Goal: Task Accomplishment & Management: Manage account settings

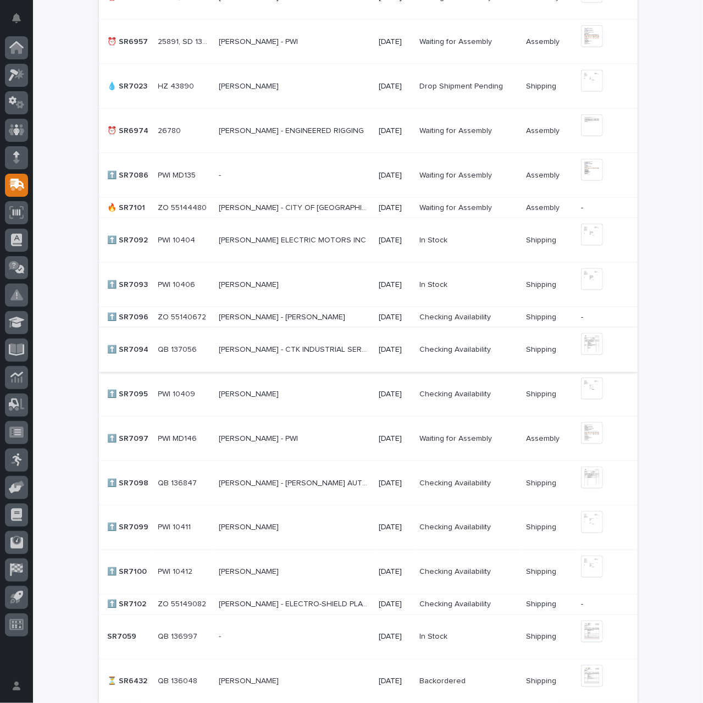
scroll to position [660, 0]
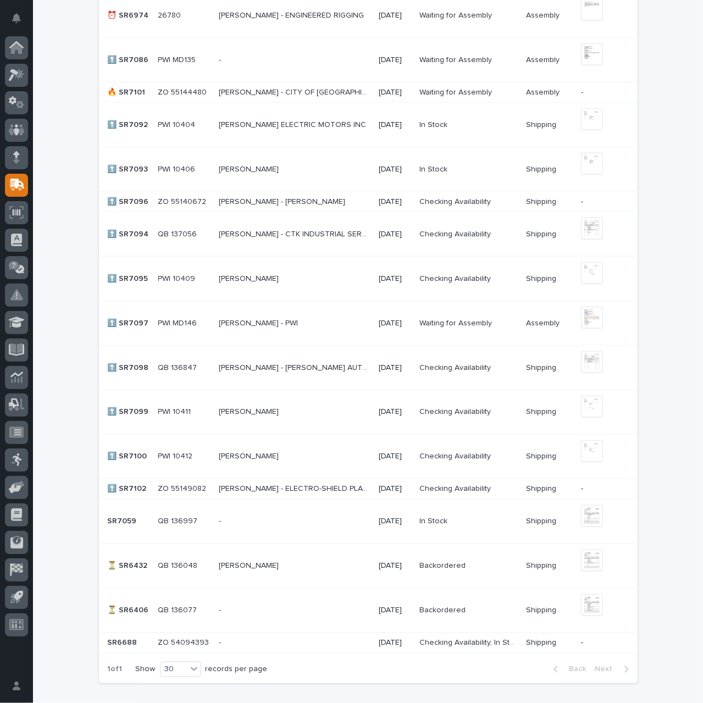
click at [290, 486] on p "[PERSON_NAME] - ELECTRO-SHIELD PLATING INC" at bounding box center [295, 489] width 153 height 12
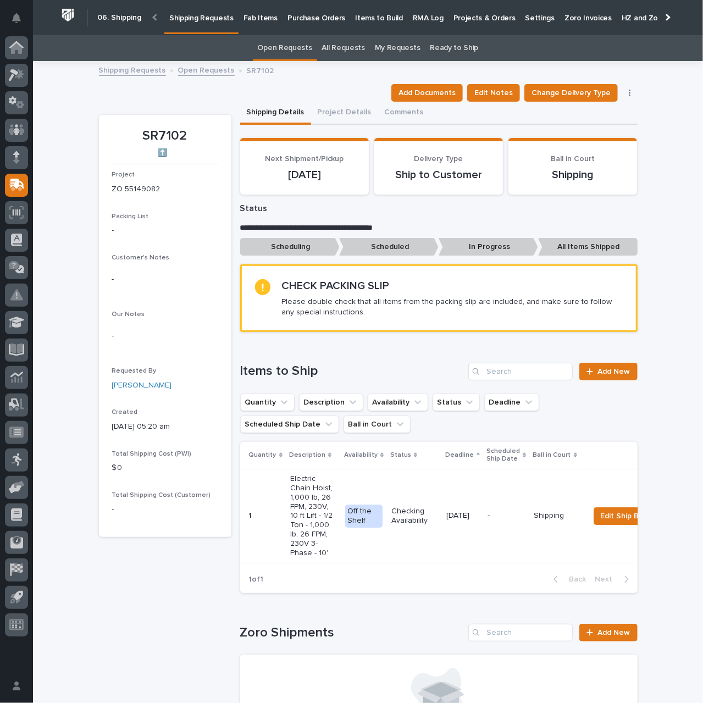
click at [201, 70] on link "Open Requests" at bounding box center [206, 69] width 57 height 13
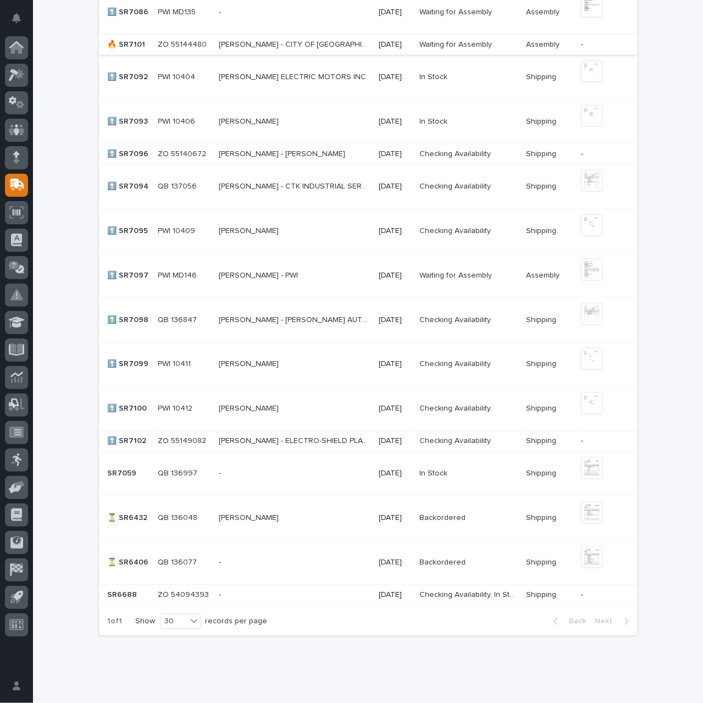
scroll to position [660, 0]
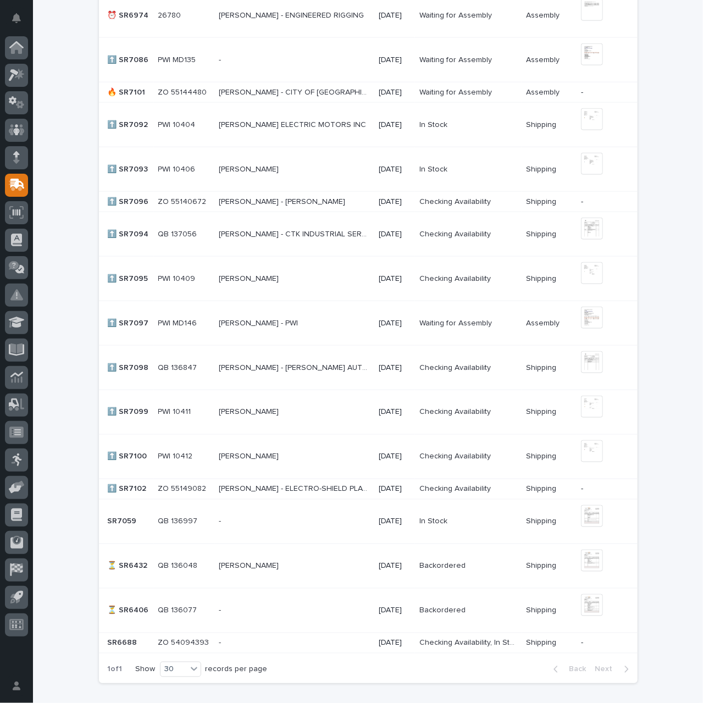
click at [268, 91] on p "[PERSON_NAME] - CITY OF [GEOGRAPHIC_DATA]" at bounding box center [295, 92] width 153 height 12
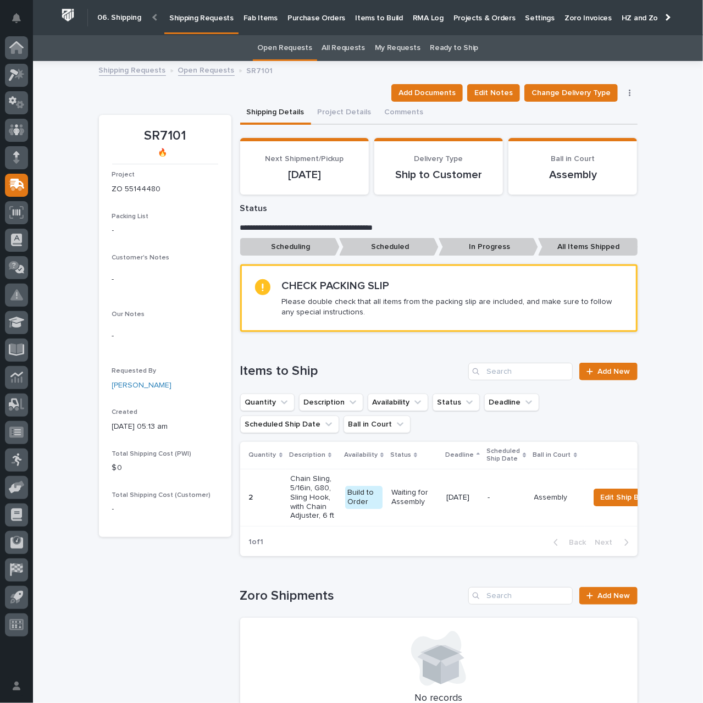
click at [207, 69] on link "Open Requests" at bounding box center [206, 69] width 57 height 13
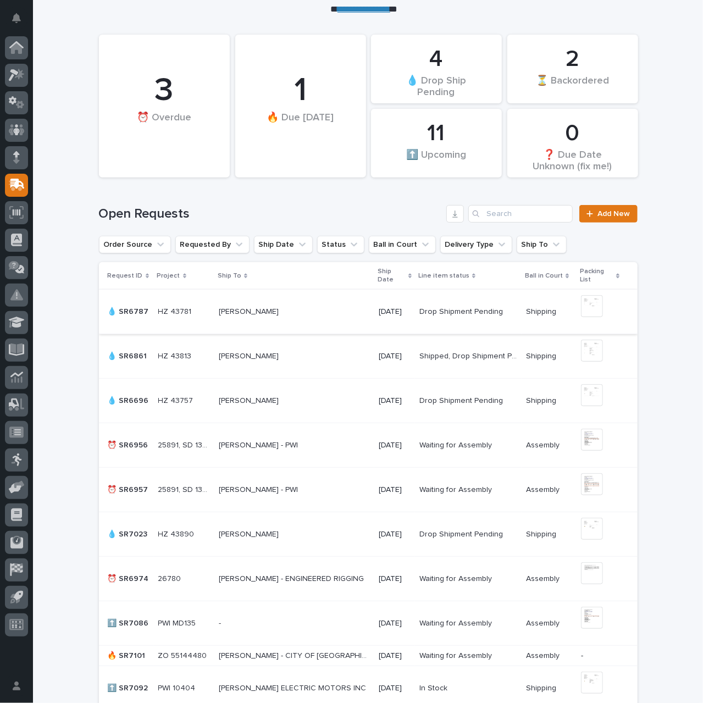
scroll to position [310, 0]
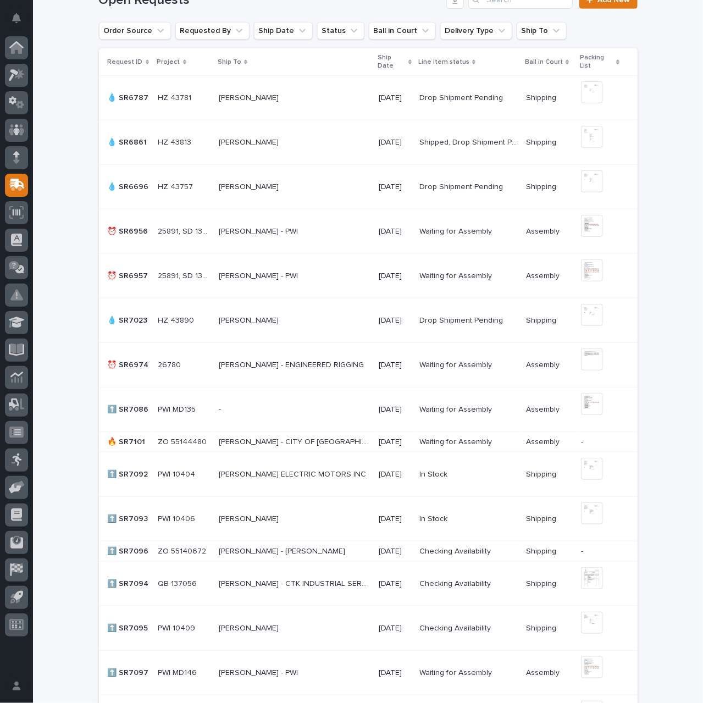
click at [315, 552] on p "[PERSON_NAME] - [PERSON_NAME]" at bounding box center [283, 551] width 129 height 12
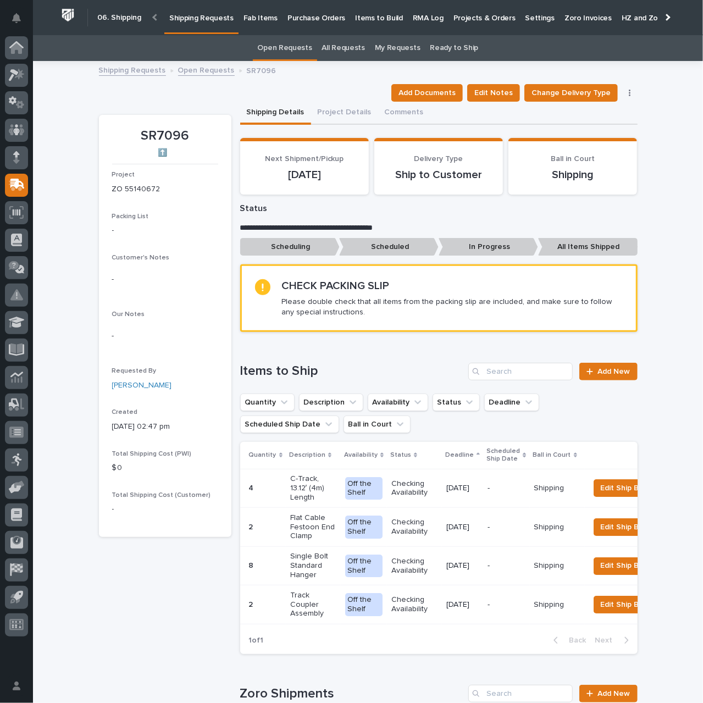
click at [212, 71] on link "Open Requests" at bounding box center [206, 69] width 57 height 13
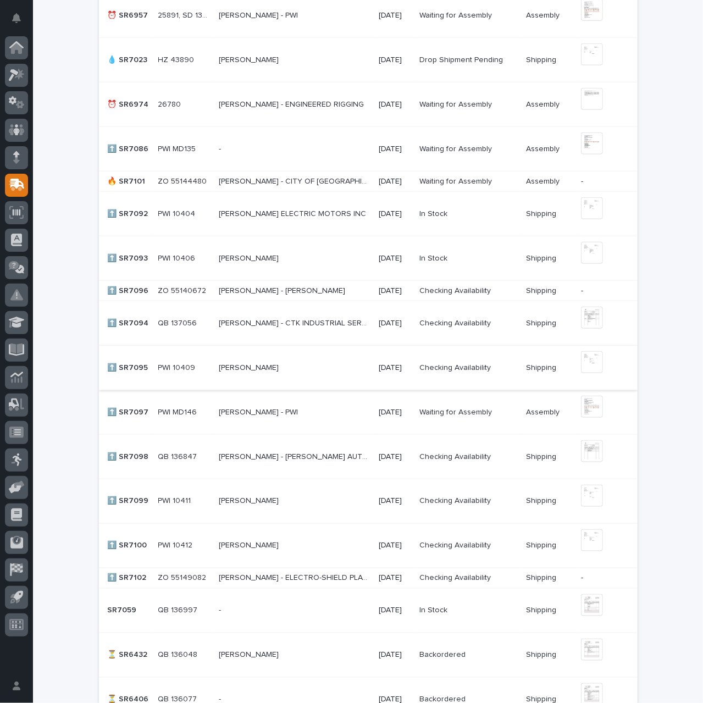
scroll to position [585, 0]
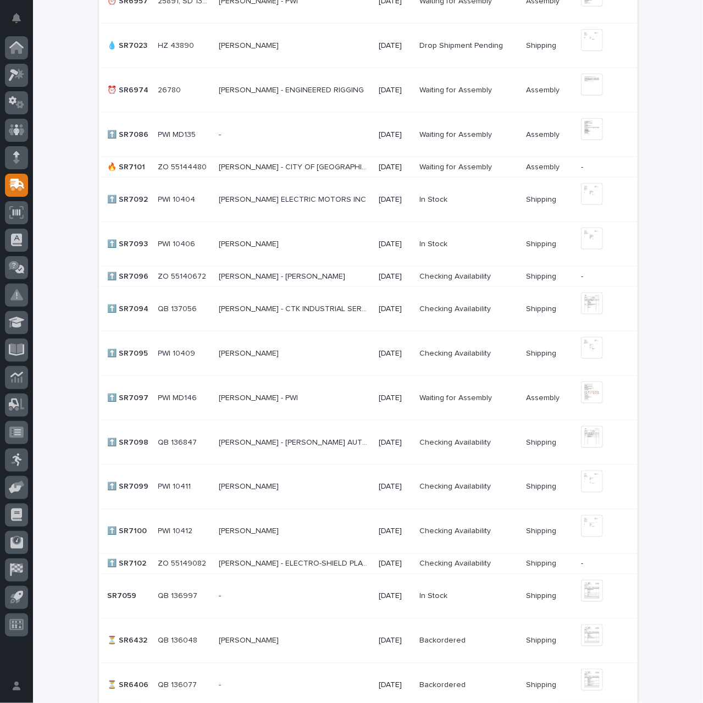
click at [300, 490] on div "[PERSON_NAME] [PERSON_NAME]" at bounding box center [294, 487] width 151 height 18
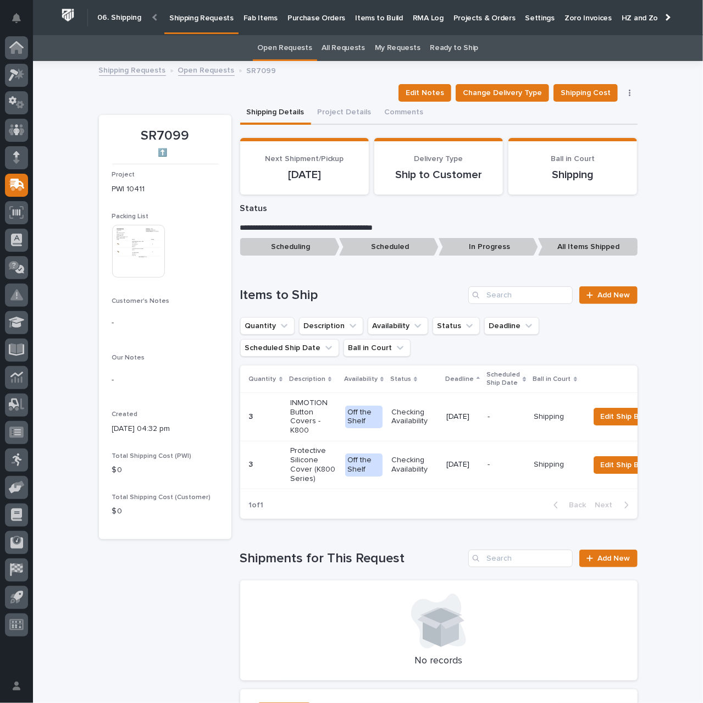
click at [139, 276] on img at bounding box center [138, 251] width 53 height 53
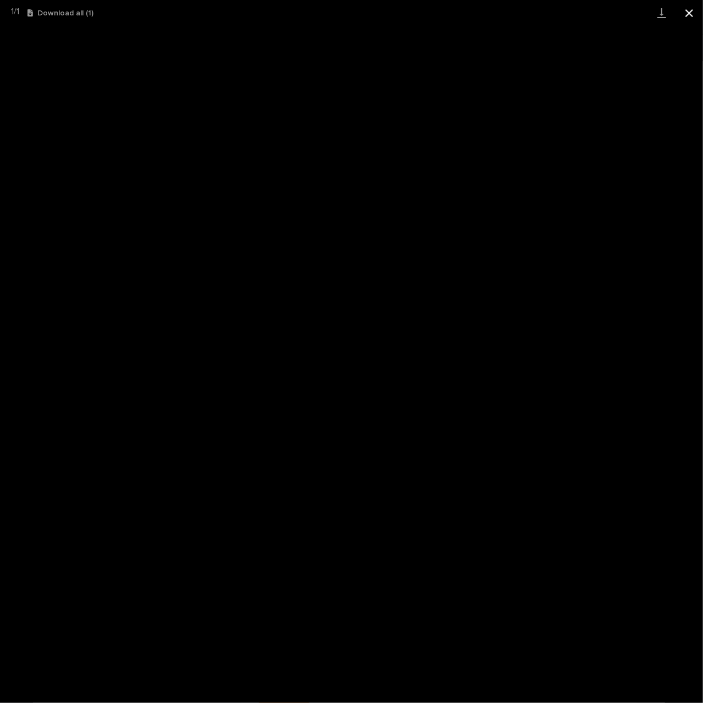
click at [691, 15] on button "Close gallery" at bounding box center [689, 13] width 27 height 26
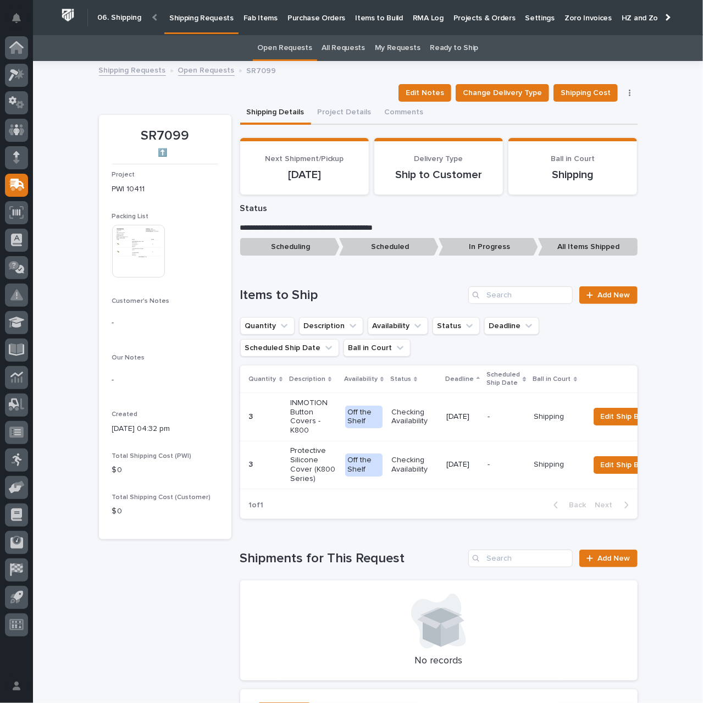
click at [400, 427] on div "Checking Availability" at bounding box center [415, 417] width 46 height 27
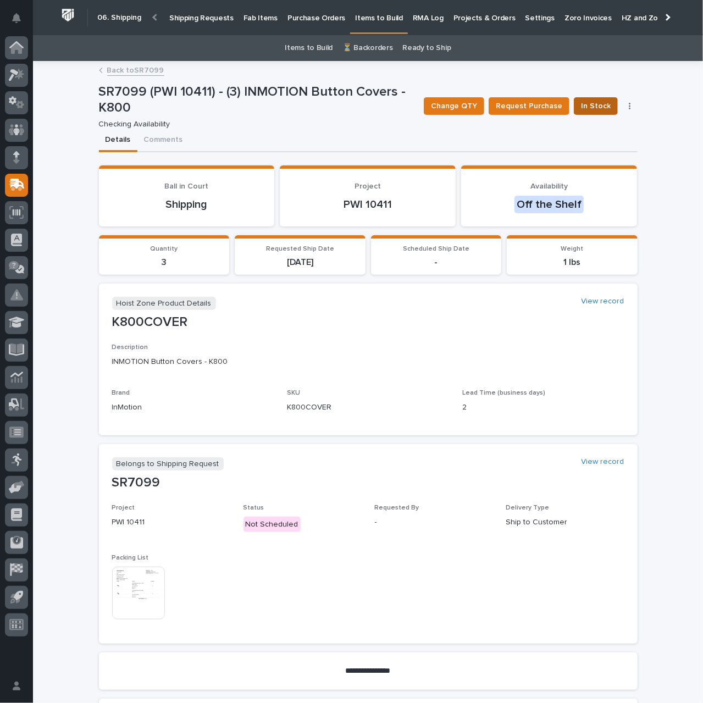
click at [594, 108] on span "In Stock" at bounding box center [596, 106] width 30 height 13
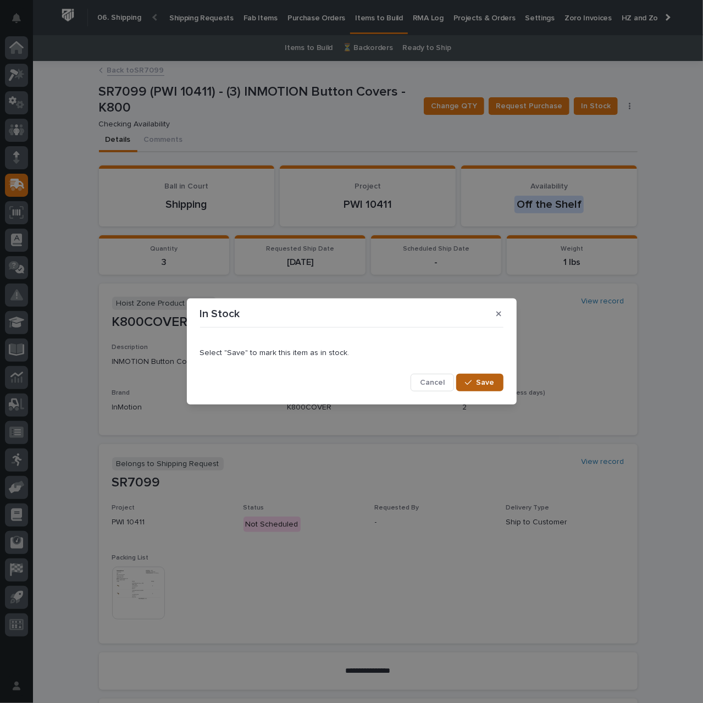
click at [493, 382] on span "Save" at bounding box center [486, 383] width 18 height 10
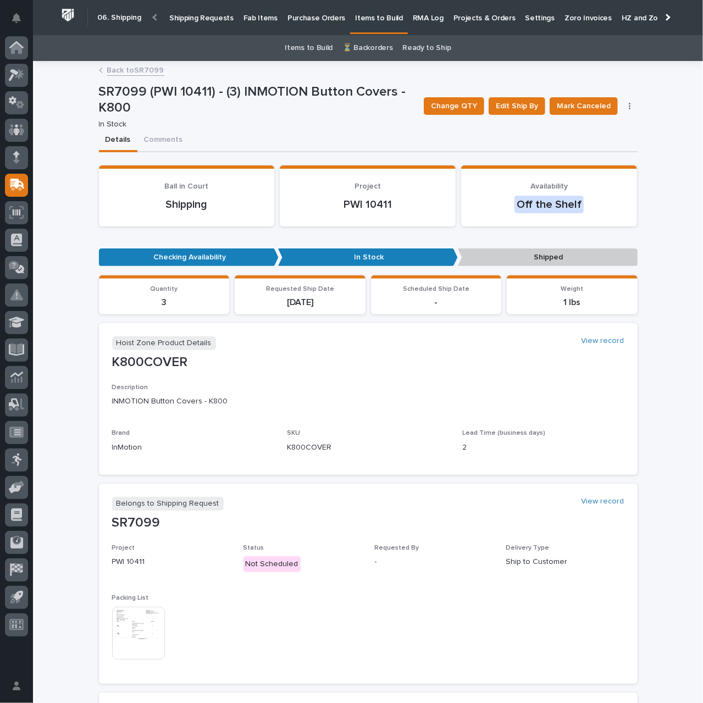
click at [138, 71] on link "Back to SR7099" at bounding box center [135, 69] width 57 height 13
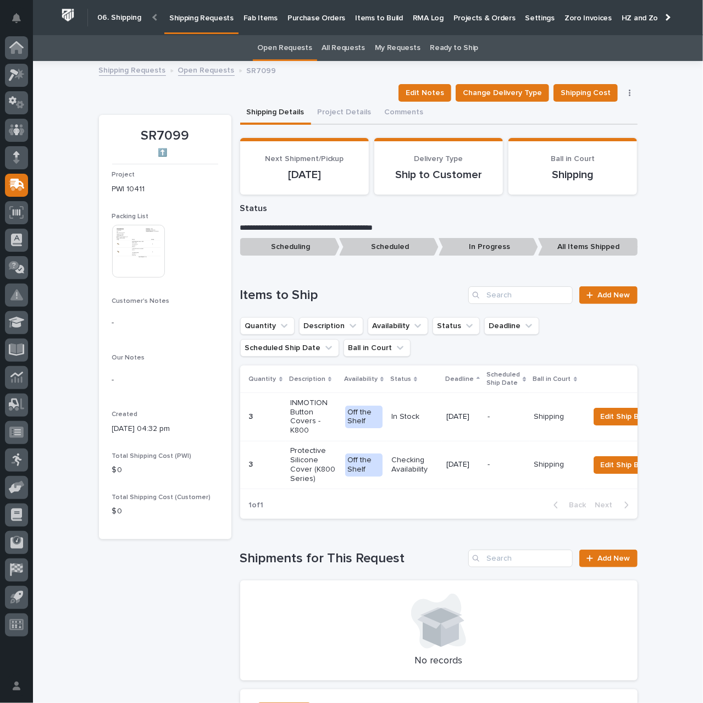
scroll to position [35, 0]
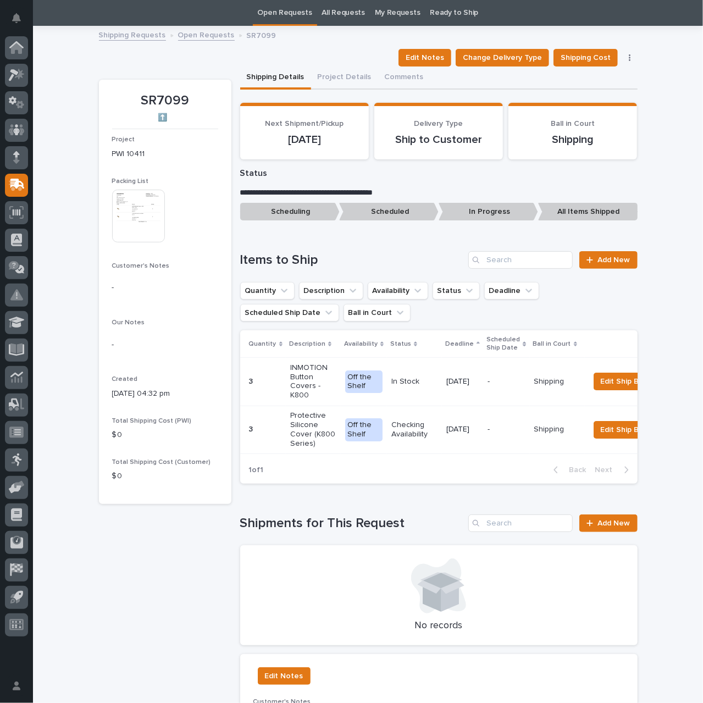
click at [411, 430] on p "Checking Availability" at bounding box center [415, 430] width 46 height 19
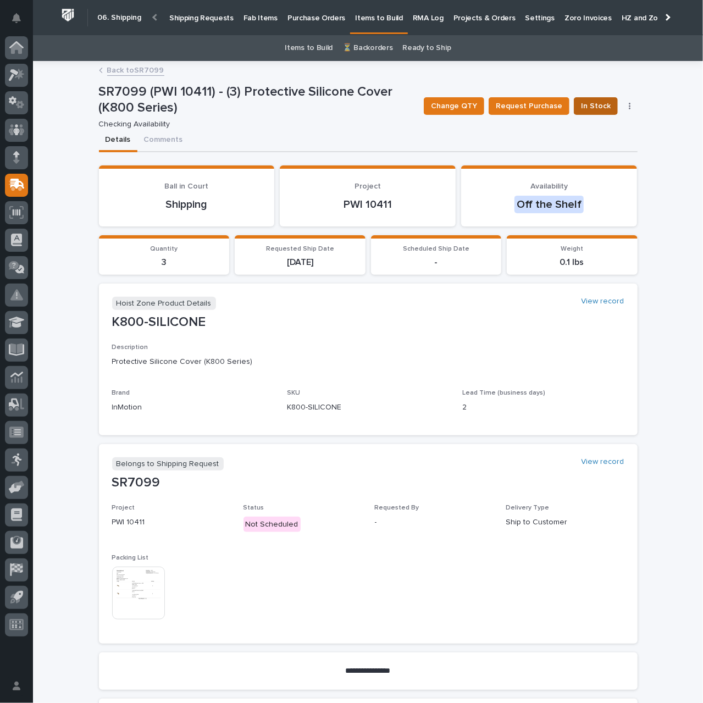
click at [588, 105] on span "In Stock" at bounding box center [596, 106] width 30 height 13
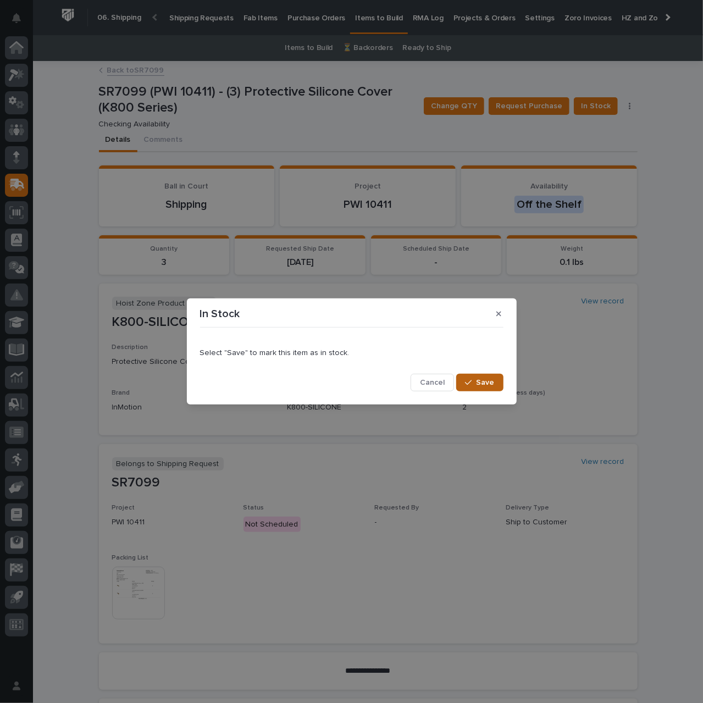
click at [482, 383] on span "Save" at bounding box center [486, 383] width 18 height 10
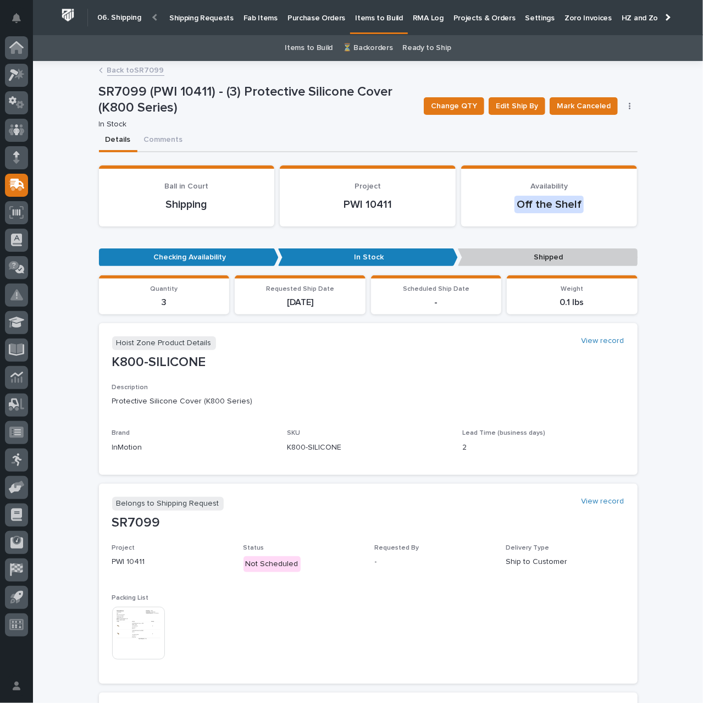
click at [134, 70] on link "Back to SR7099" at bounding box center [135, 69] width 57 height 13
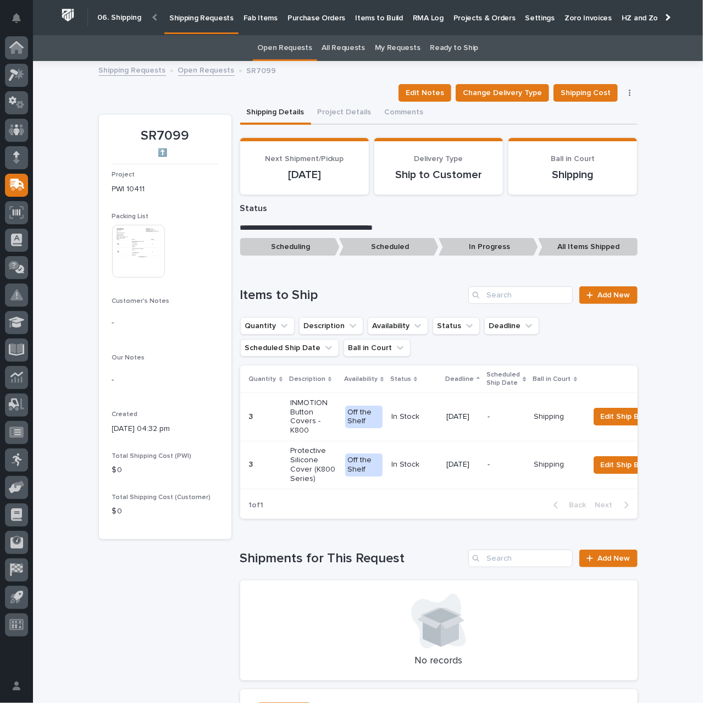
scroll to position [35, 0]
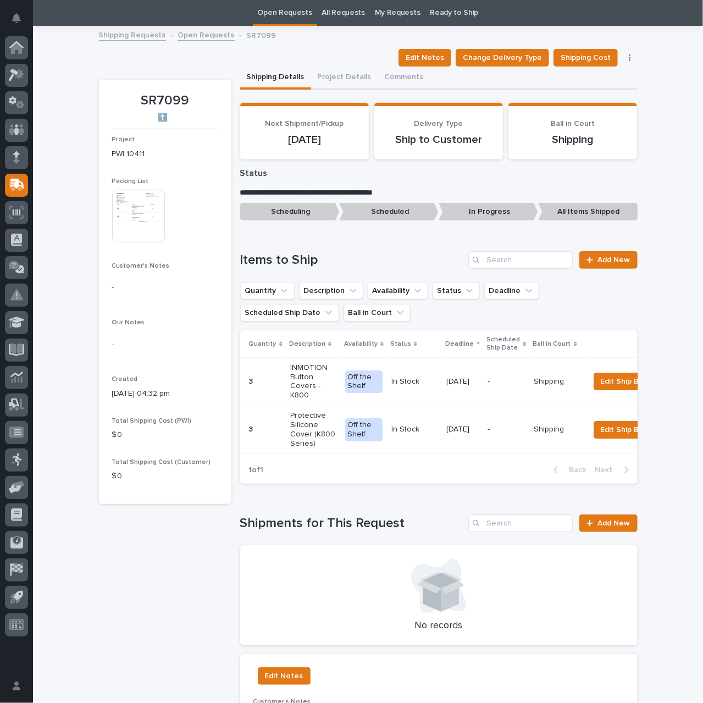
click at [203, 38] on link "Open Requests" at bounding box center [206, 34] width 57 height 13
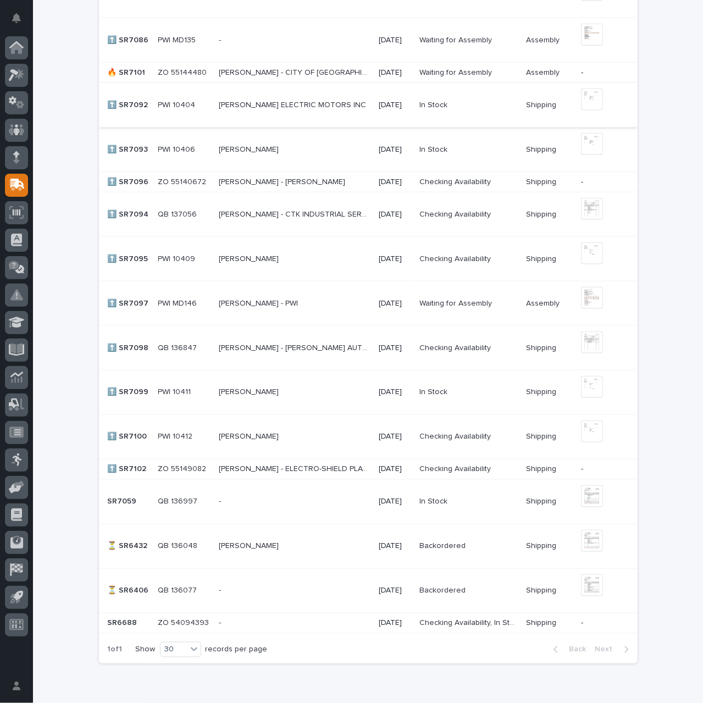
scroll to position [695, 0]
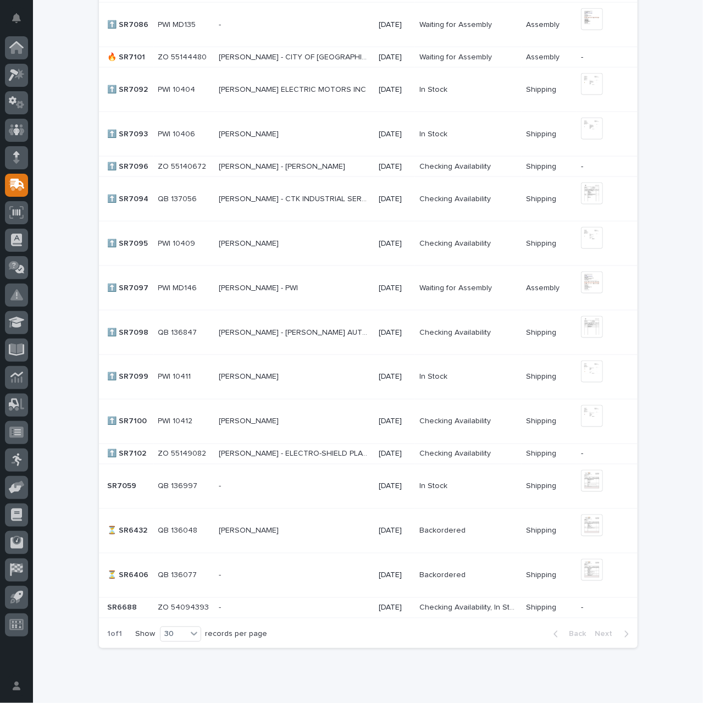
click at [296, 418] on p at bounding box center [294, 421] width 151 height 9
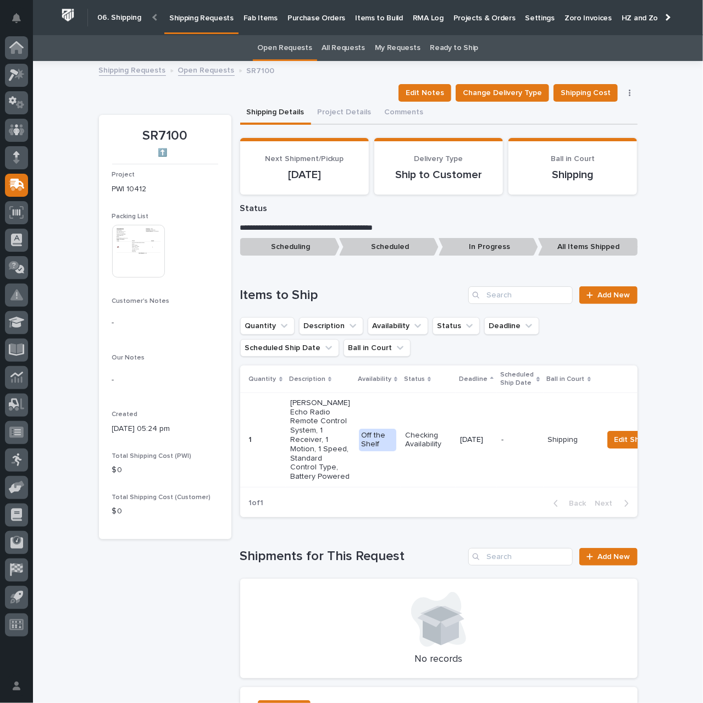
click at [417, 470] on td "Checking Availability" at bounding box center [428, 440] width 55 height 94
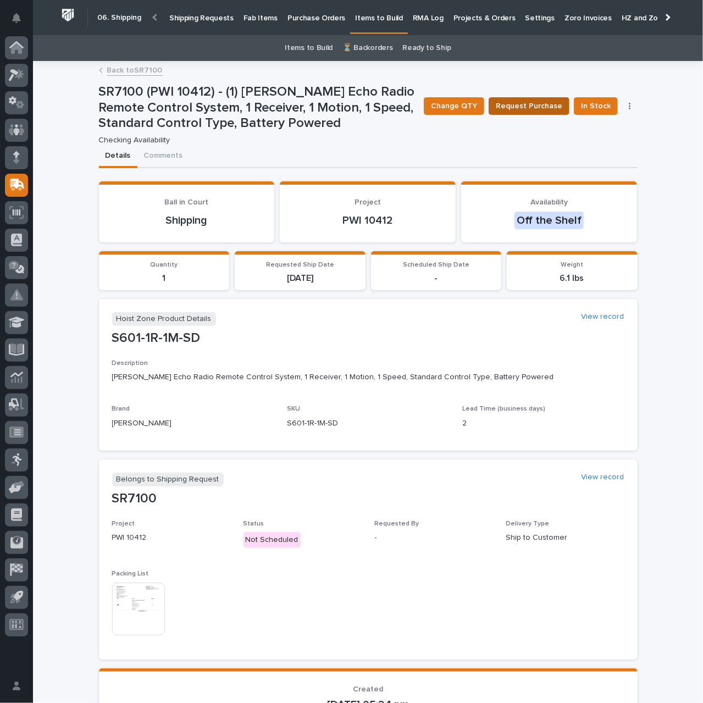
click at [526, 106] on span "Request Purchase" at bounding box center [529, 106] width 67 height 13
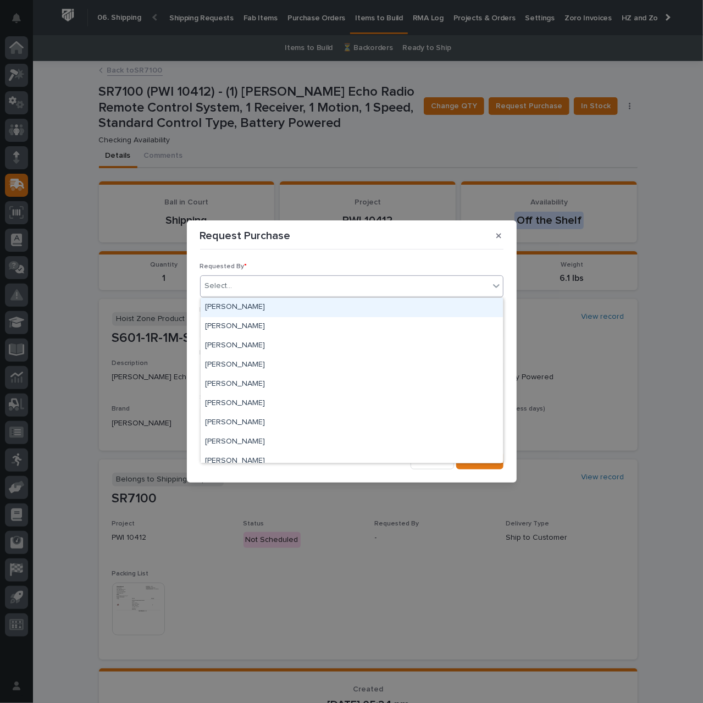
click at [295, 288] on div "Select..." at bounding box center [345, 286] width 289 height 18
type input "***"
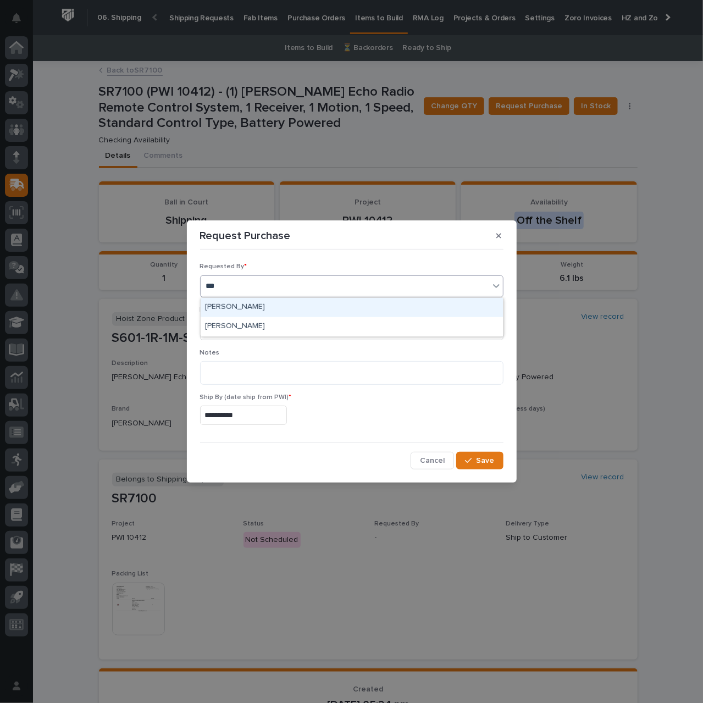
click at [310, 312] on div "[PERSON_NAME]" at bounding box center [352, 307] width 302 height 19
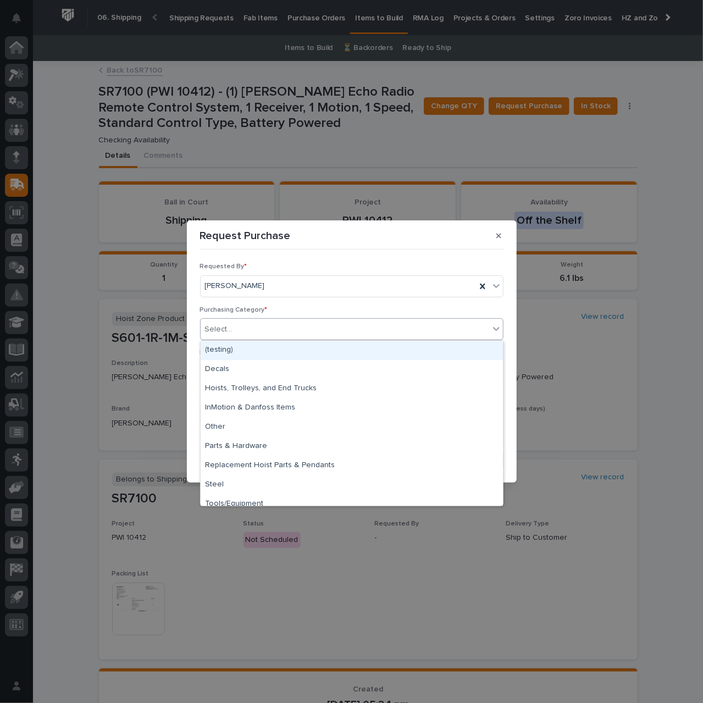
click at [308, 331] on div "Select..." at bounding box center [345, 330] width 289 height 18
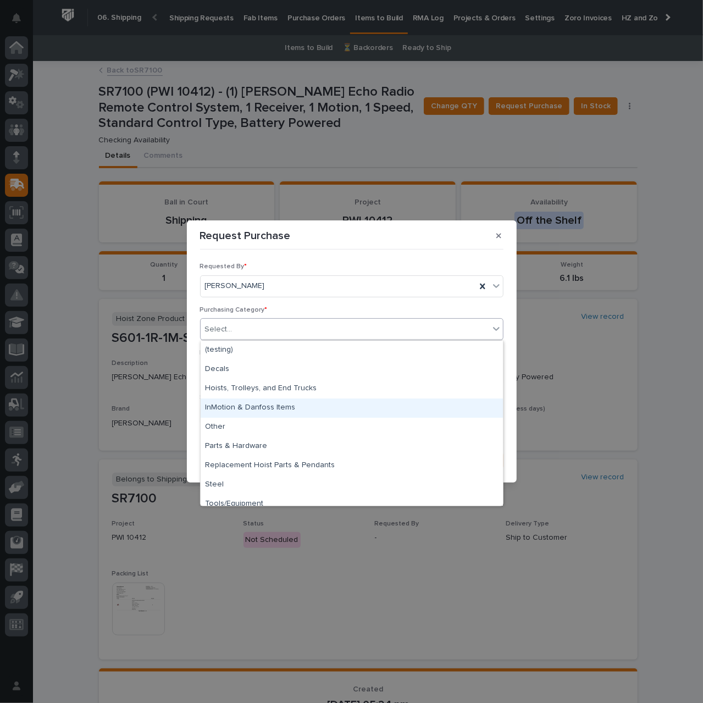
click at [300, 405] on div "InMotion & Danfoss Items" at bounding box center [352, 408] width 302 height 19
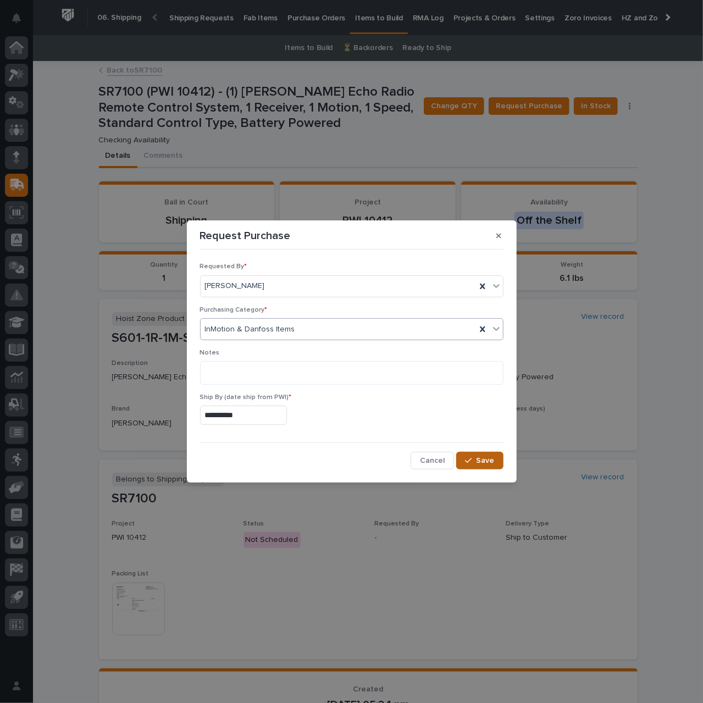
click at [487, 464] on span "Save" at bounding box center [486, 461] width 18 height 10
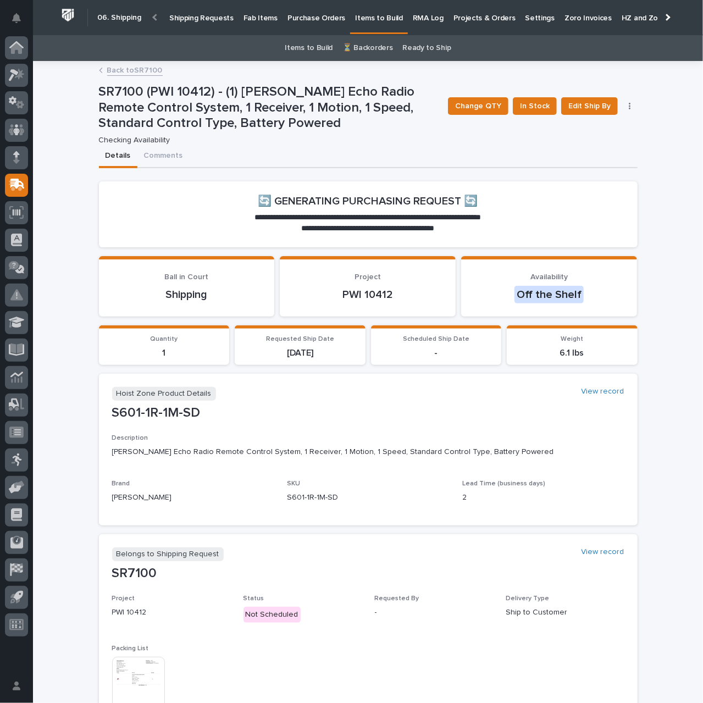
click at [131, 71] on link "Back to SR7100" at bounding box center [135, 69] width 56 height 13
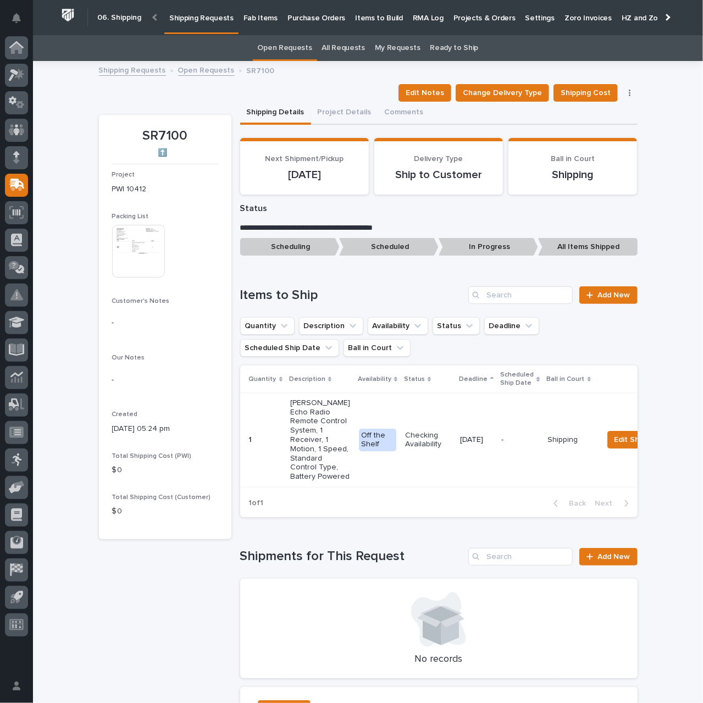
scroll to position [35, 0]
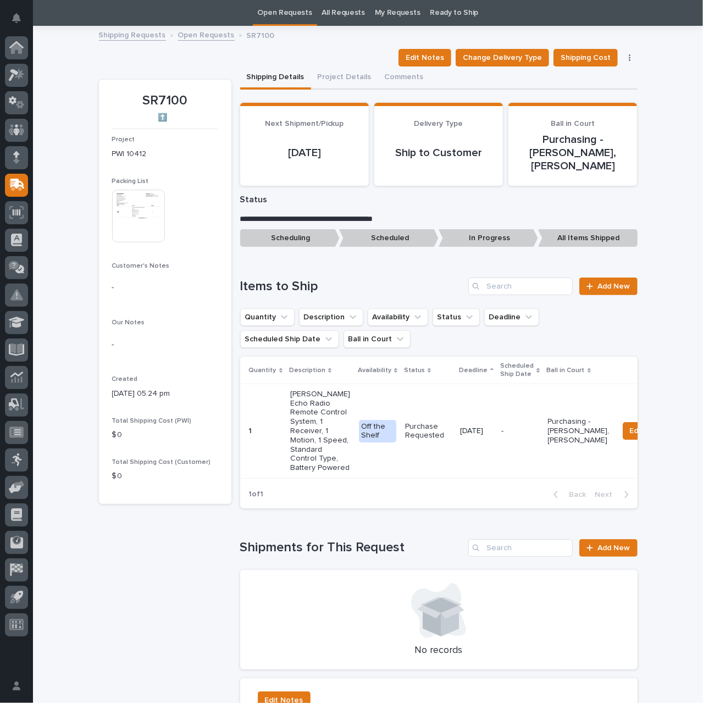
click at [199, 31] on link "Open Requests" at bounding box center [206, 34] width 57 height 13
